Goal: Complete application form: Complete application form

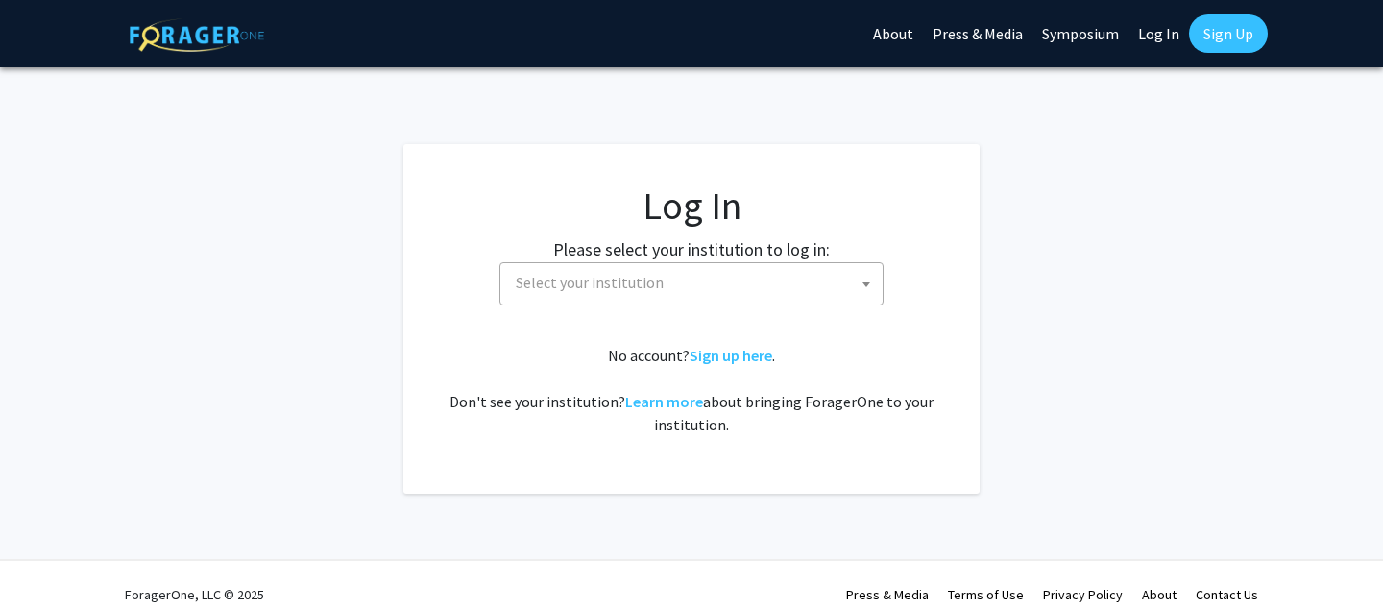
select select
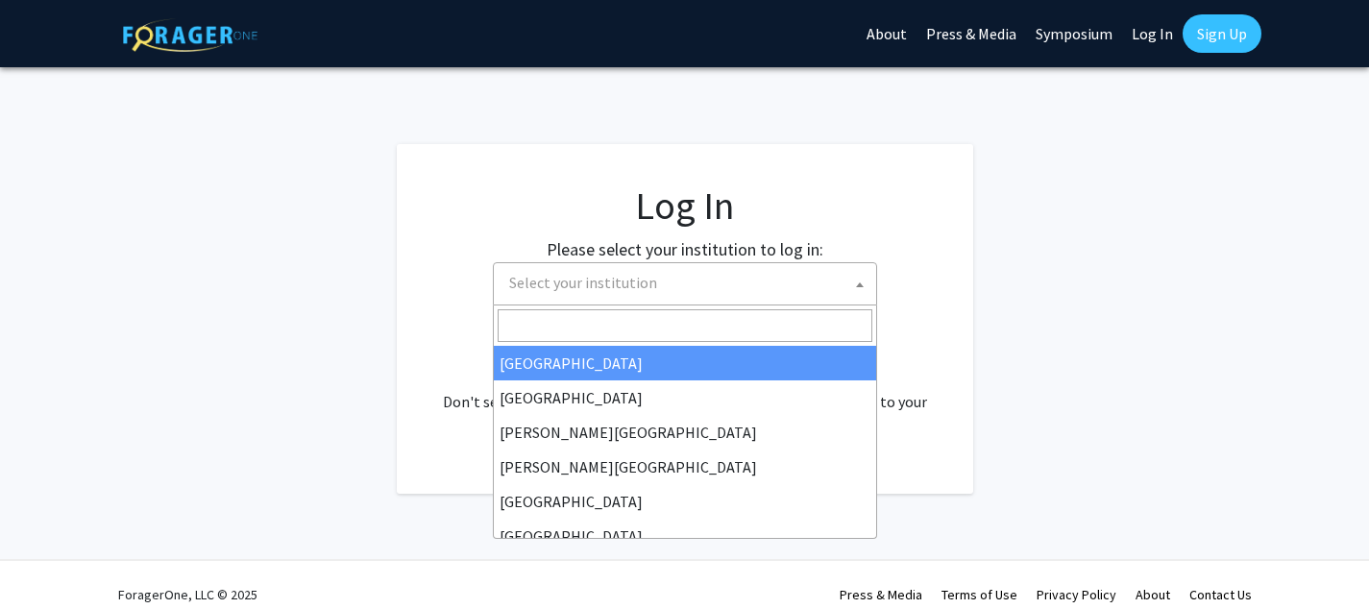
click at [744, 278] on span "Select your institution" at bounding box center [688, 282] width 375 height 39
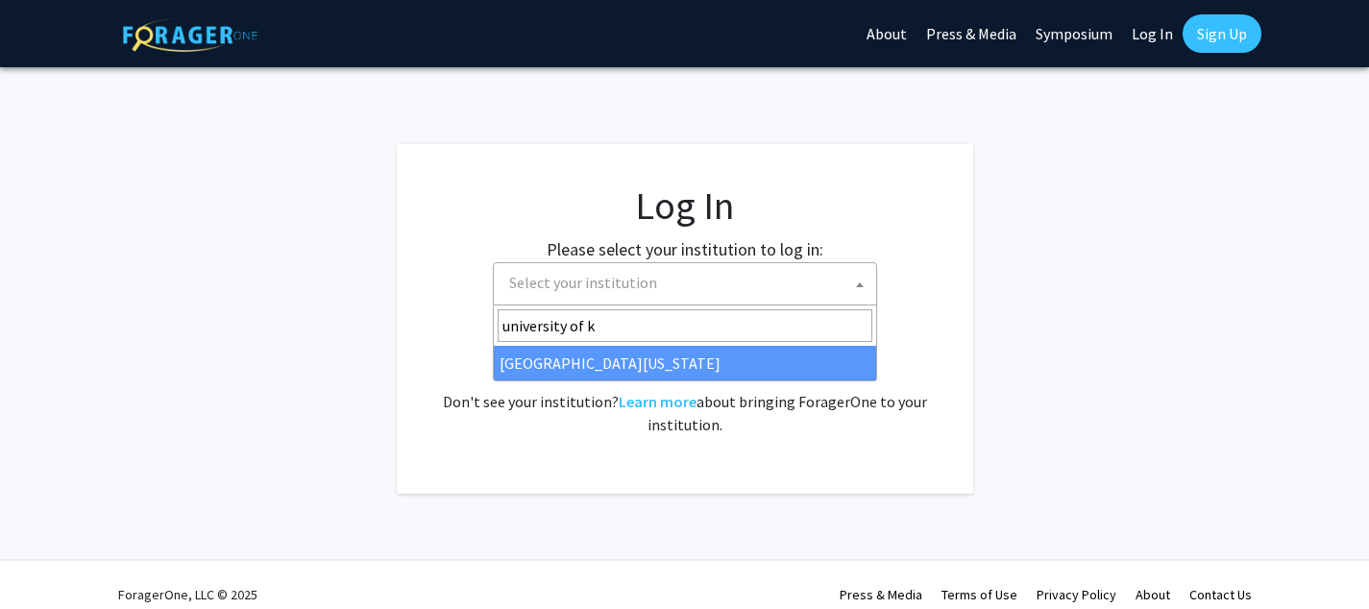
type input "university of ke"
select select "13"
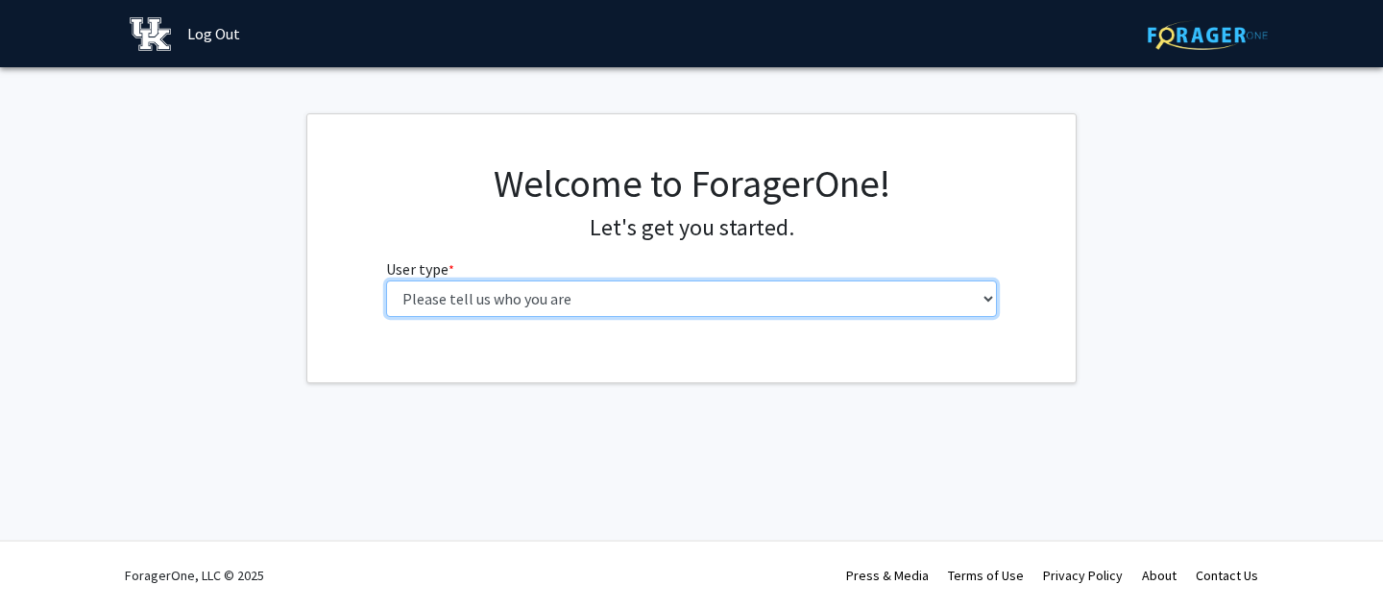
select select "1: undergrad"
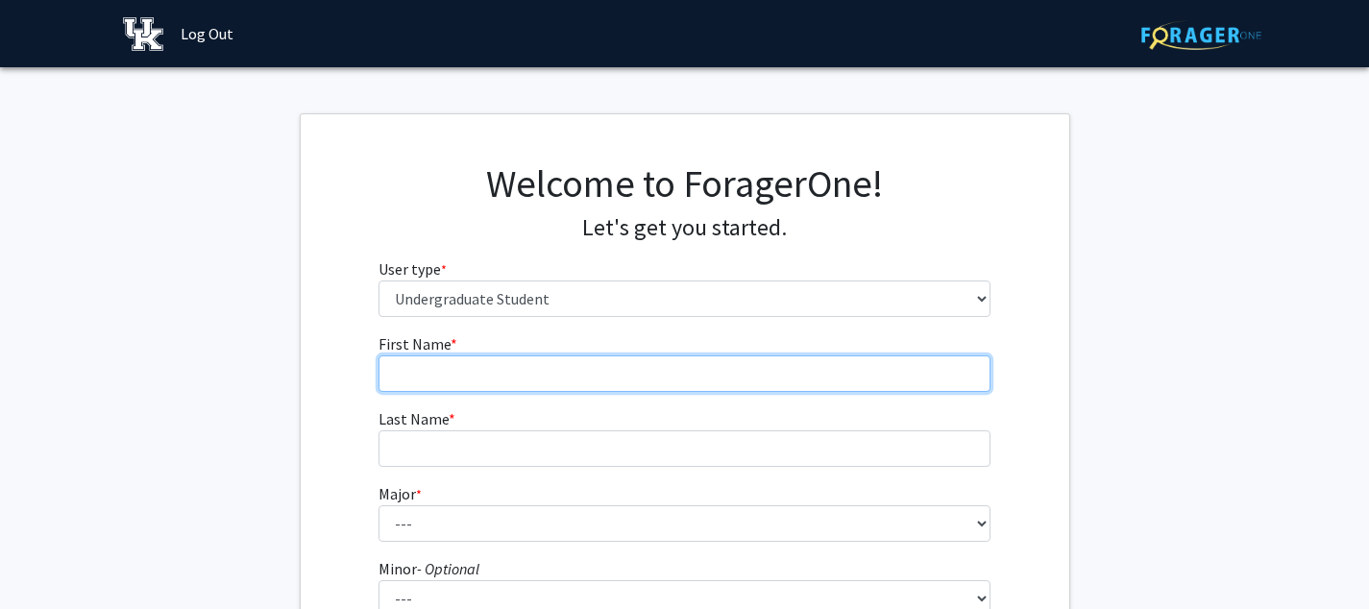
click at [878, 362] on input "First Name * required" at bounding box center [684, 373] width 612 height 36
type input "Allison"
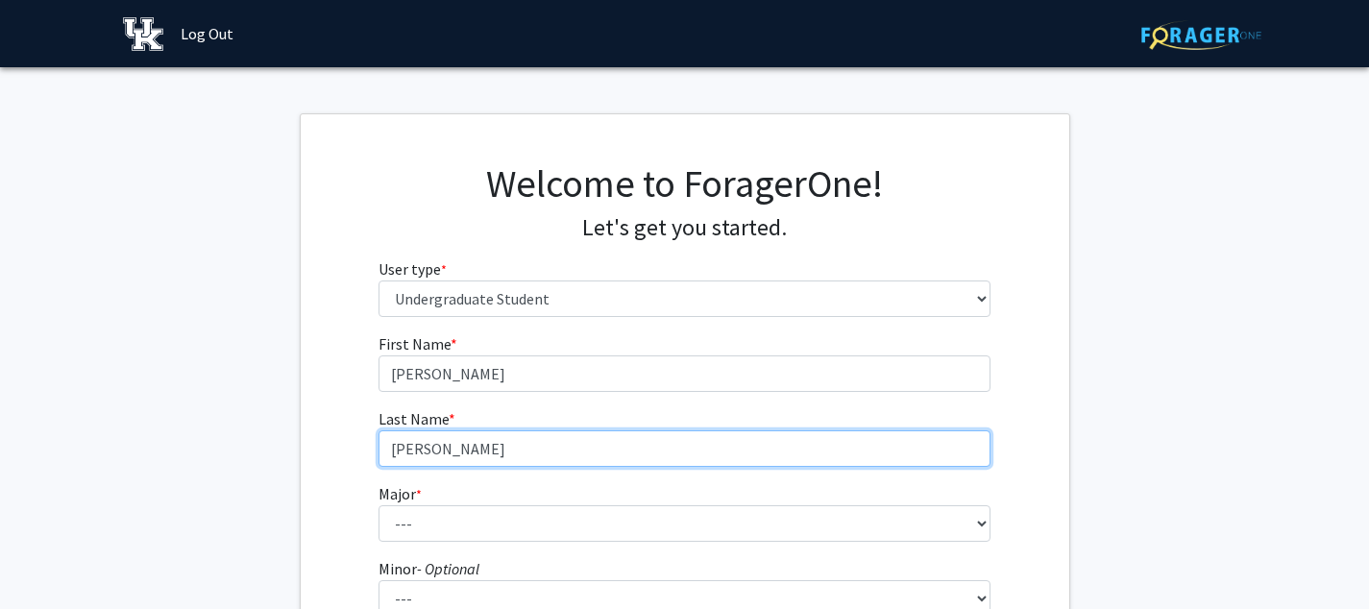
scroll to position [137, 0]
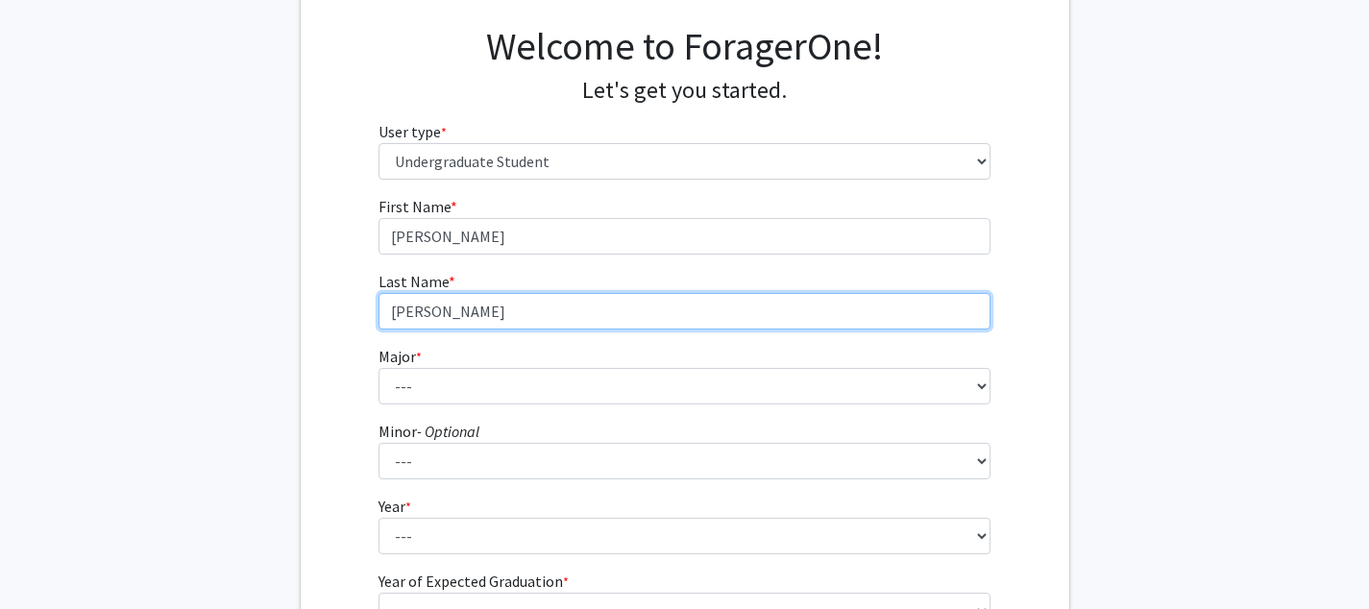
type input "Lennon"
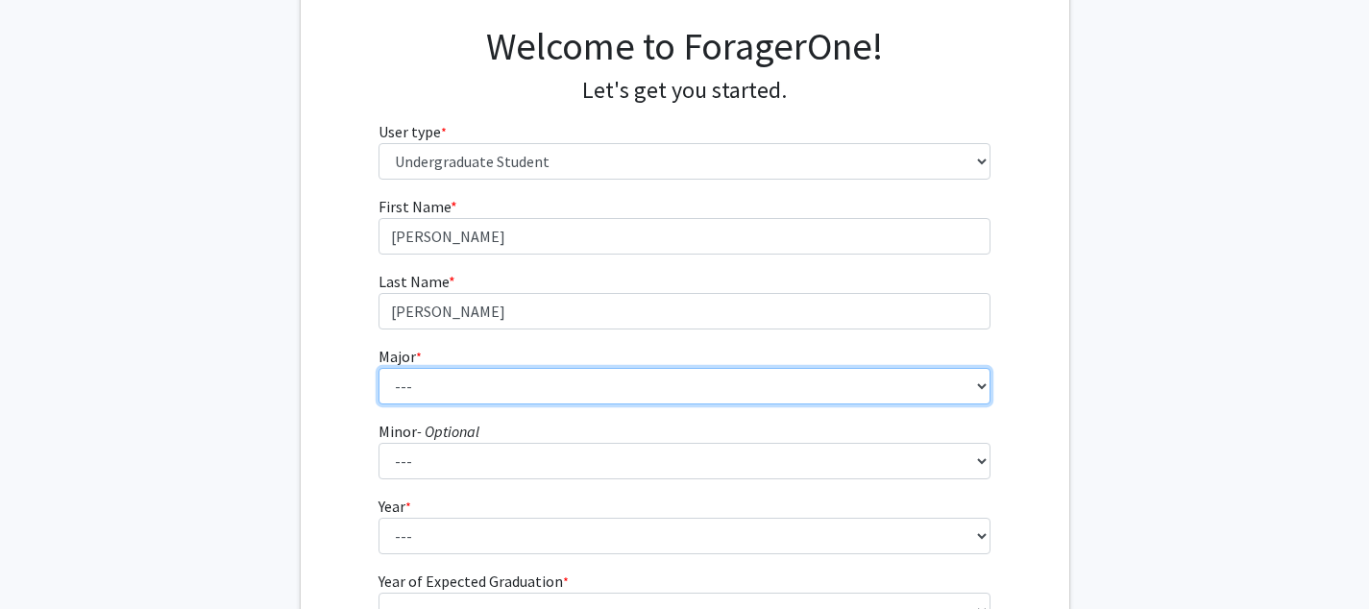
select select "27: 864"
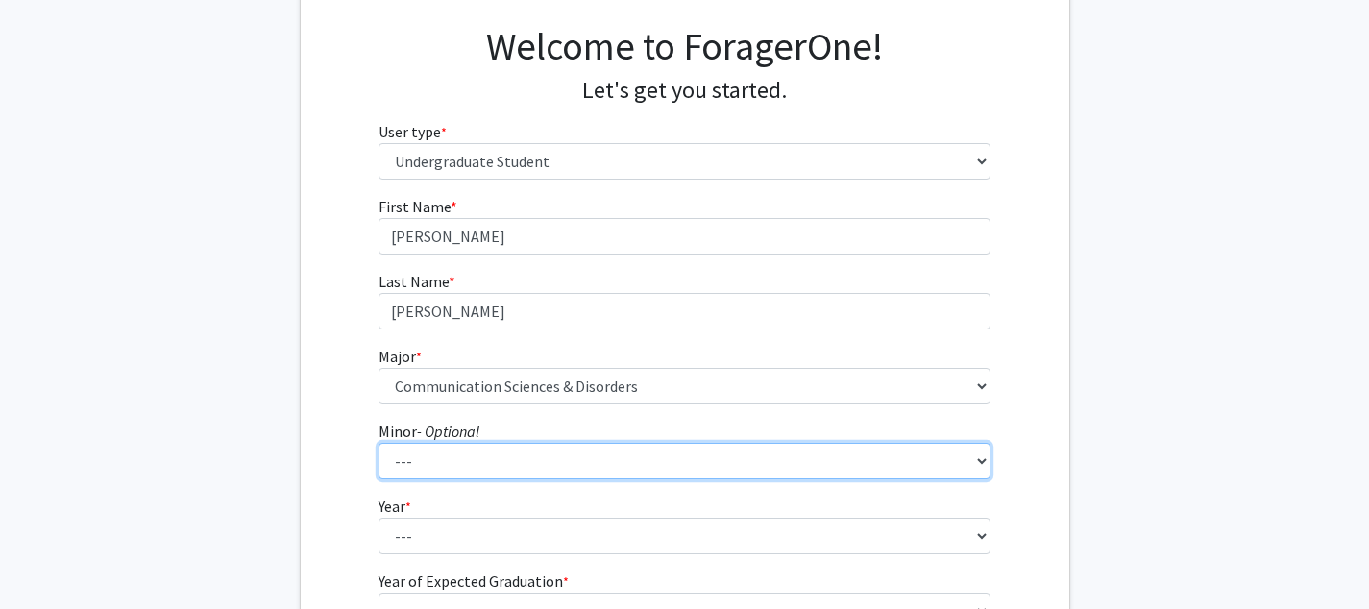
select select "44: 696"
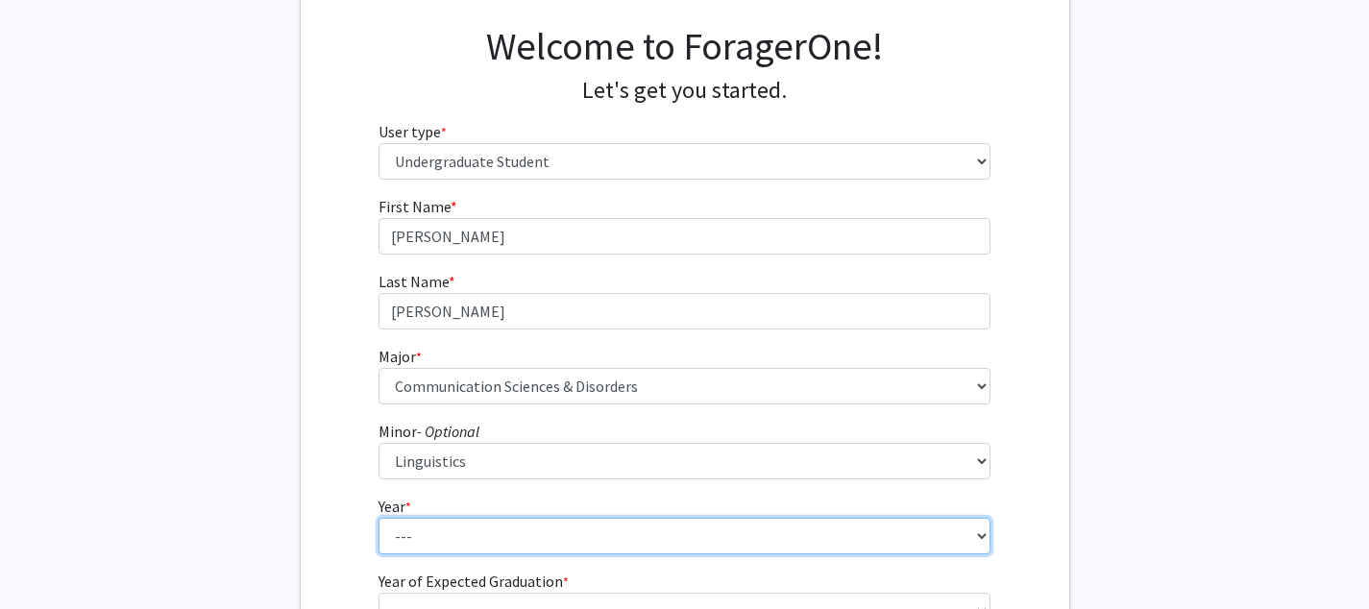
select select "3: junior"
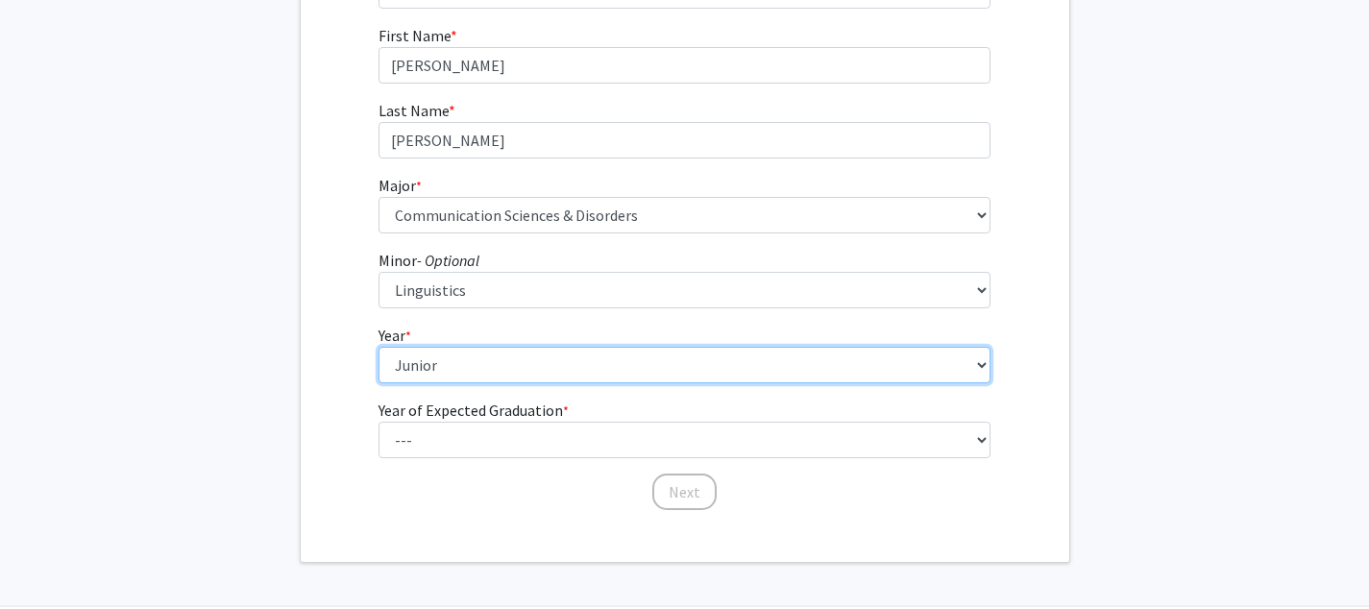
scroll to position [311, 0]
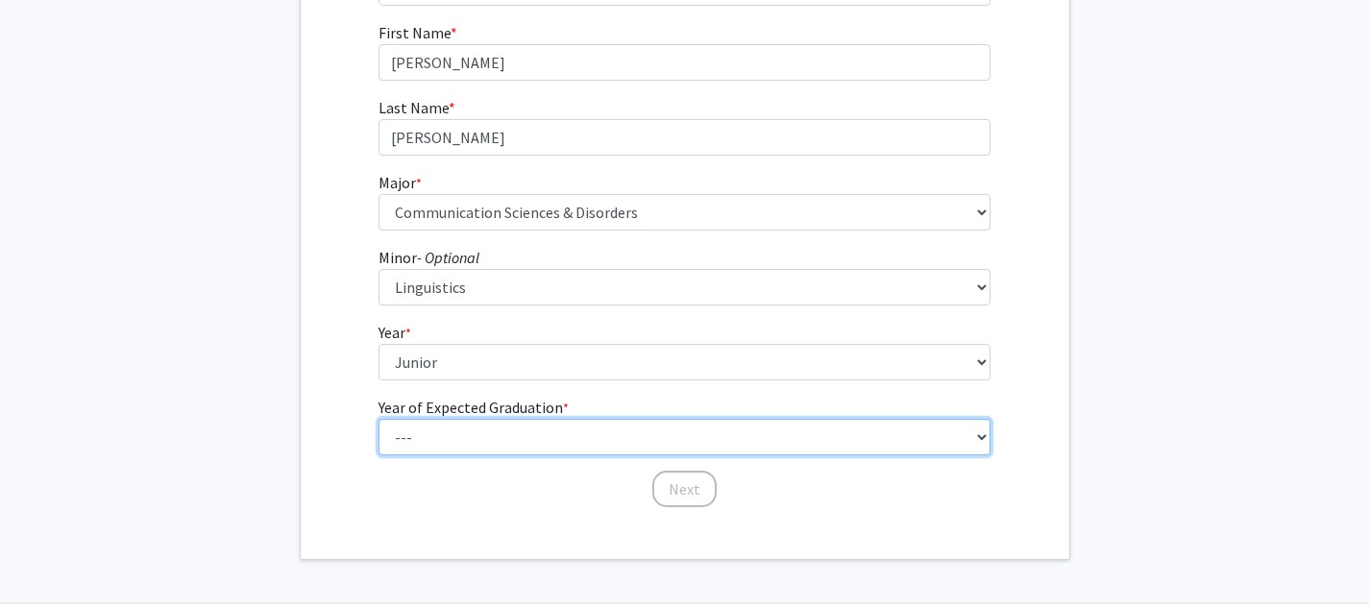
select select "3: 2027"
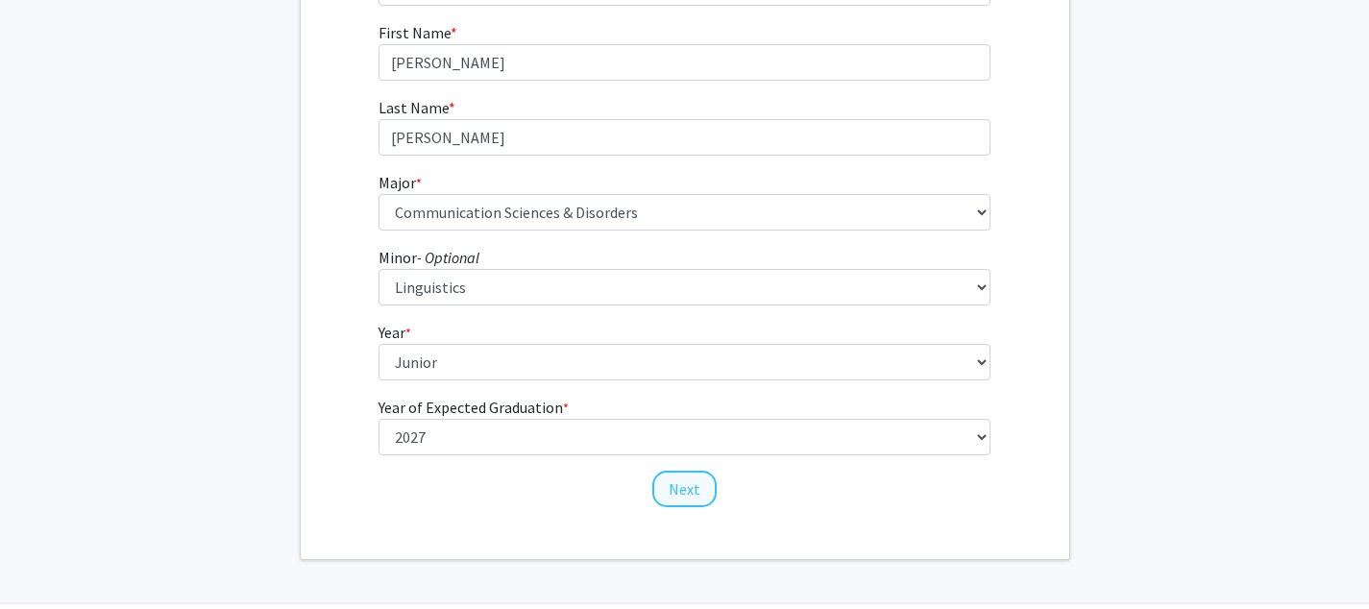
click at [678, 482] on button "Next" at bounding box center [684, 489] width 64 height 36
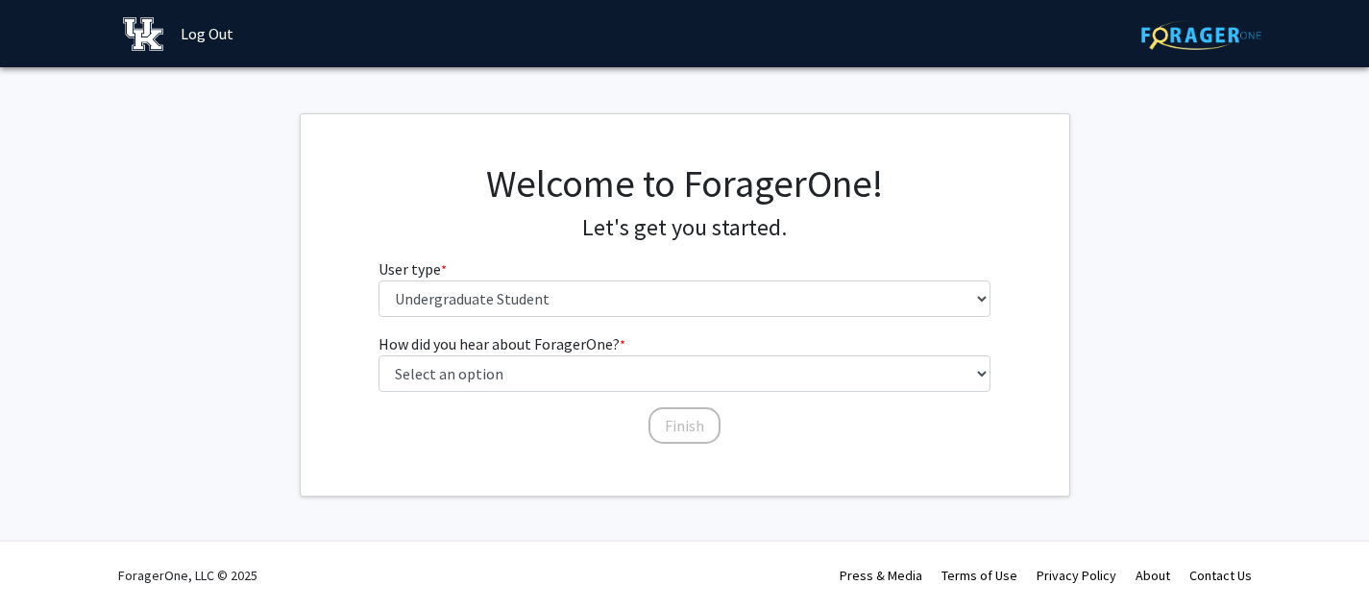
scroll to position [0, 0]
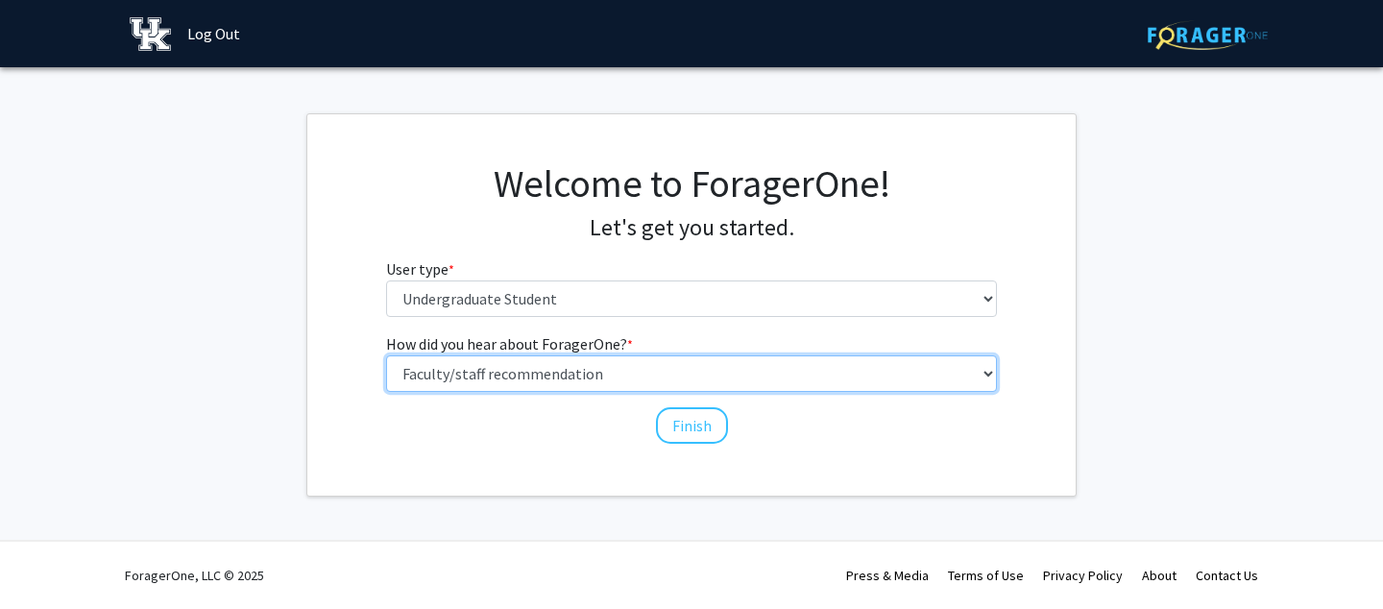
select select "3: university_website"
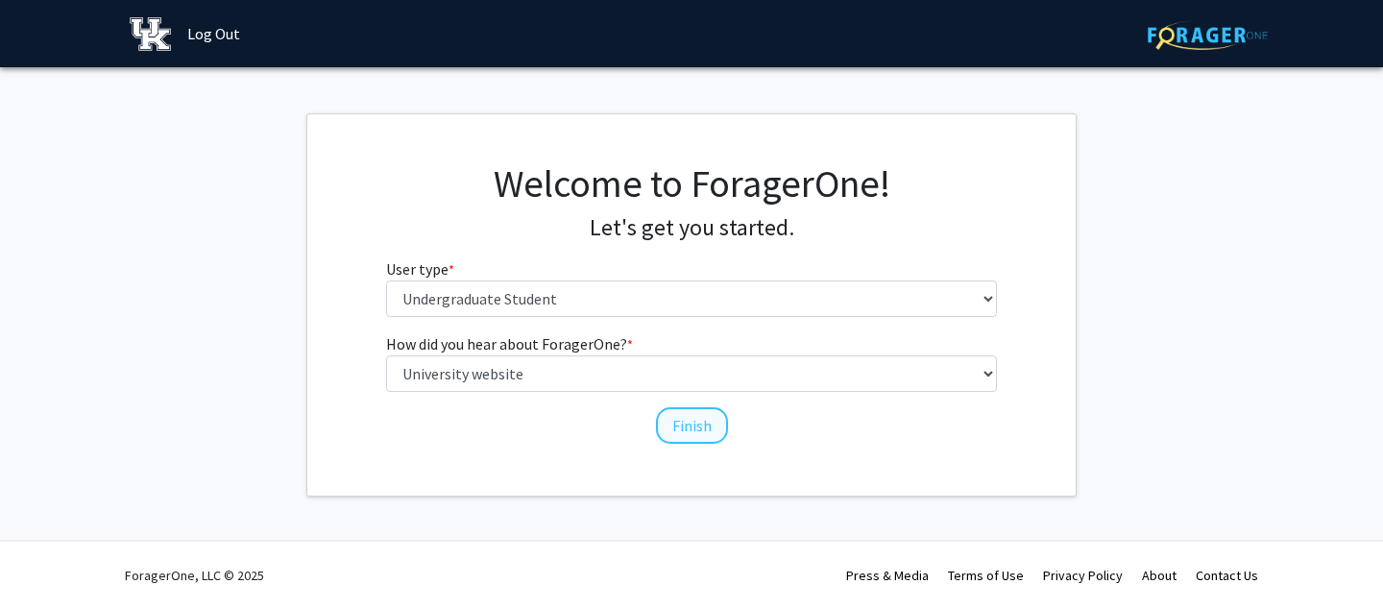
click at [698, 429] on button "Finish" at bounding box center [692, 425] width 72 height 36
